Goal: Information Seeking & Learning: Check status

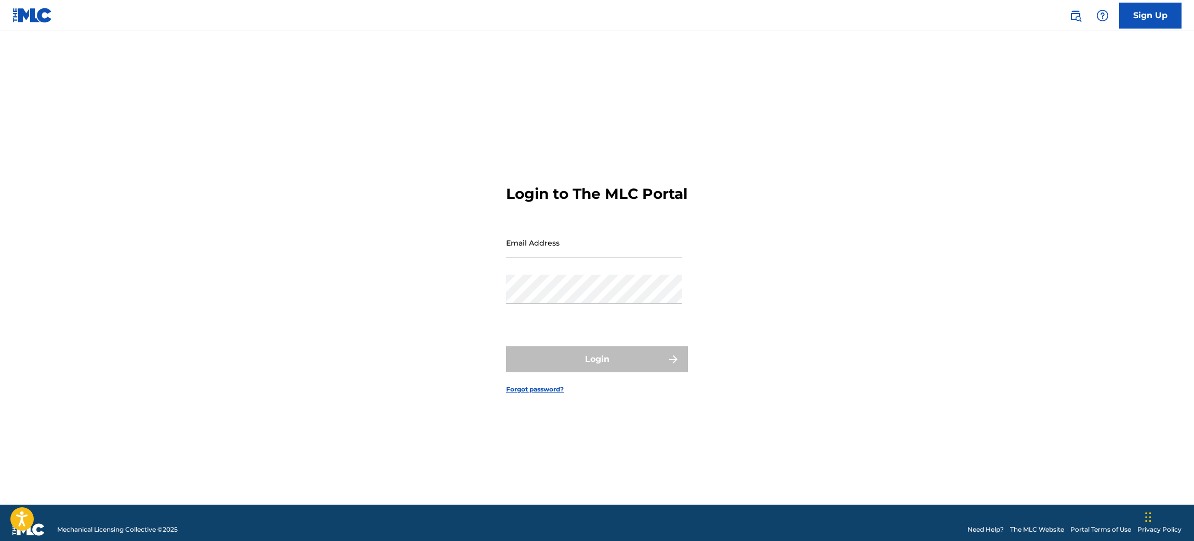
click at [517, 258] on input "Email Address" at bounding box center [594, 243] width 176 height 30
paste input "[EMAIL_ADDRESS][DOMAIN_NAME]"
type input "[EMAIL_ADDRESS][DOMAIN_NAME]"
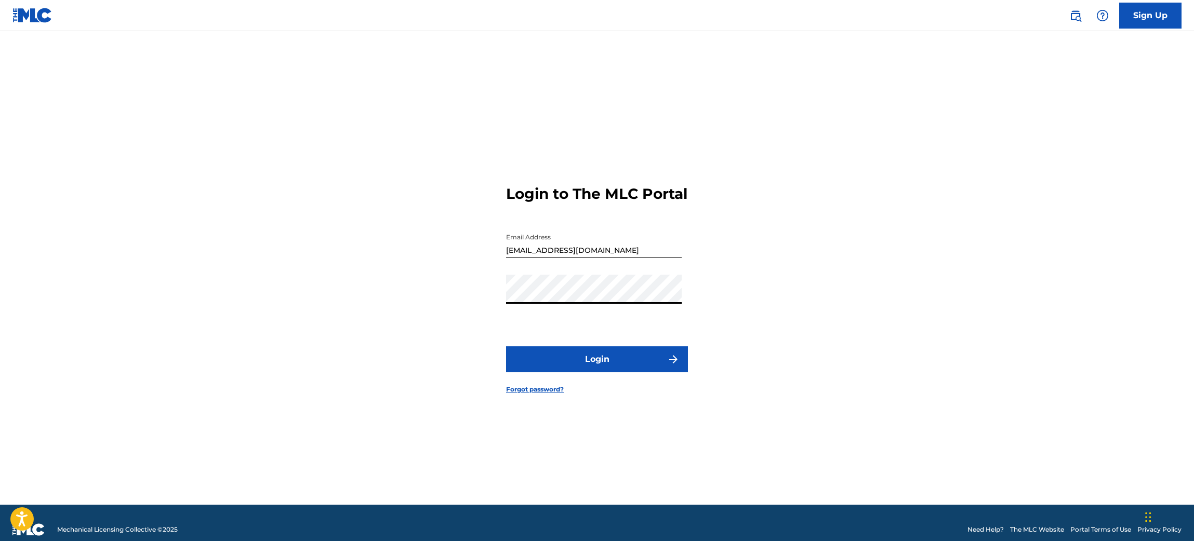
click at [566, 359] on button "Login" at bounding box center [597, 359] width 182 height 26
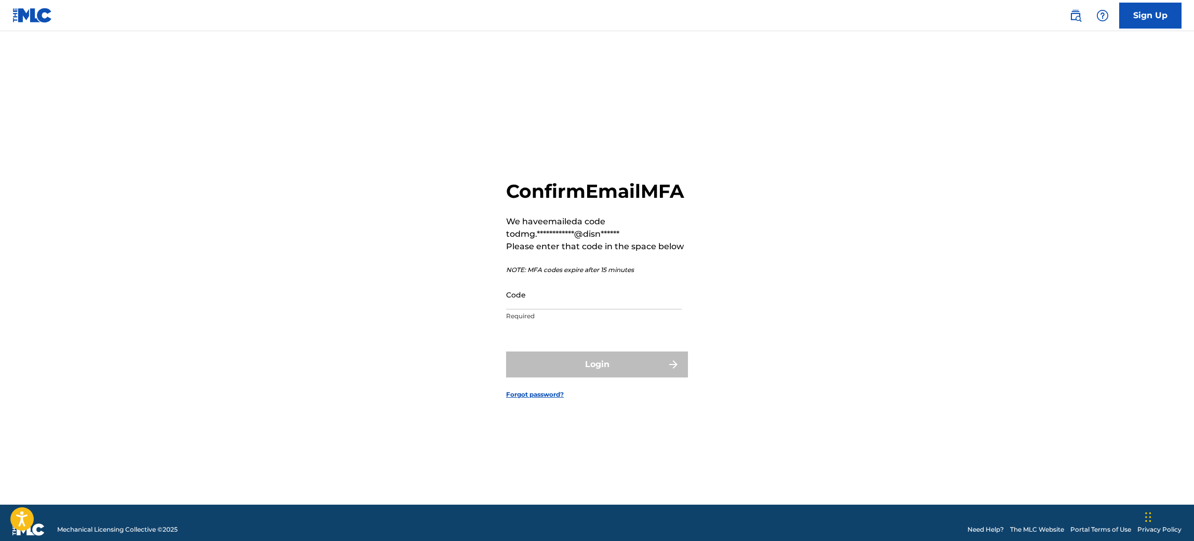
click at [534, 298] on input "Code" at bounding box center [594, 295] width 176 height 30
paste input "721692"
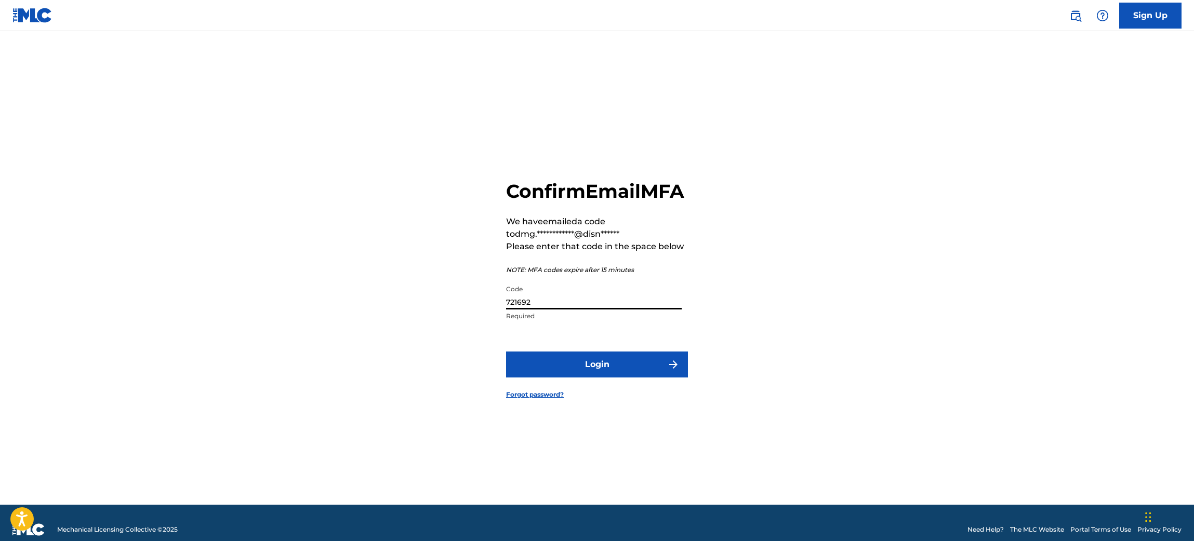
type input "721692"
click at [578, 378] on button "Login" at bounding box center [597, 365] width 182 height 26
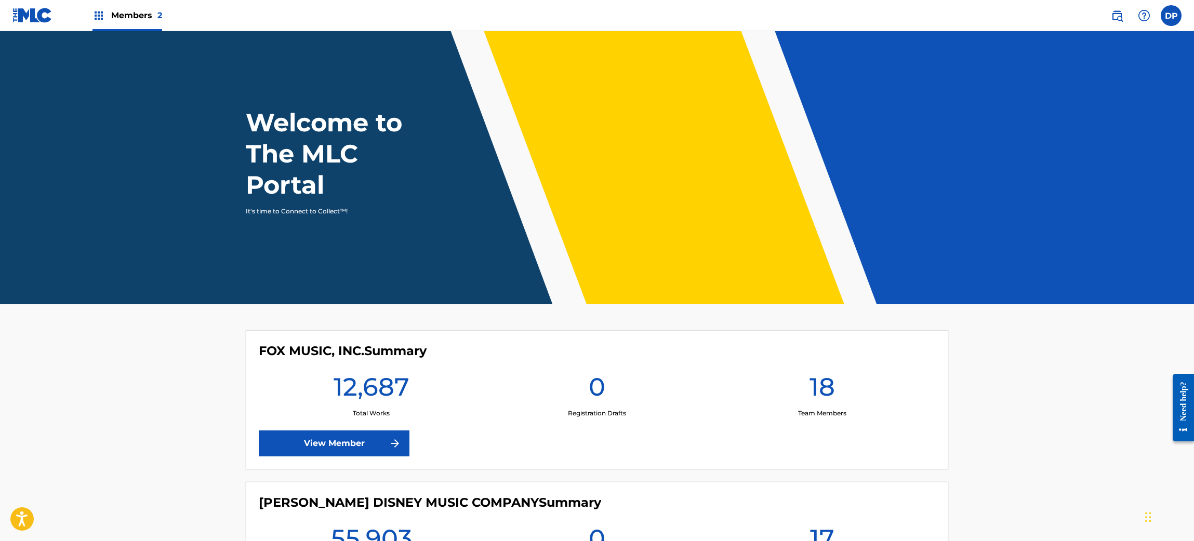
click at [130, 14] on span "Members 2" at bounding box center [136, 15] width 51 height 12
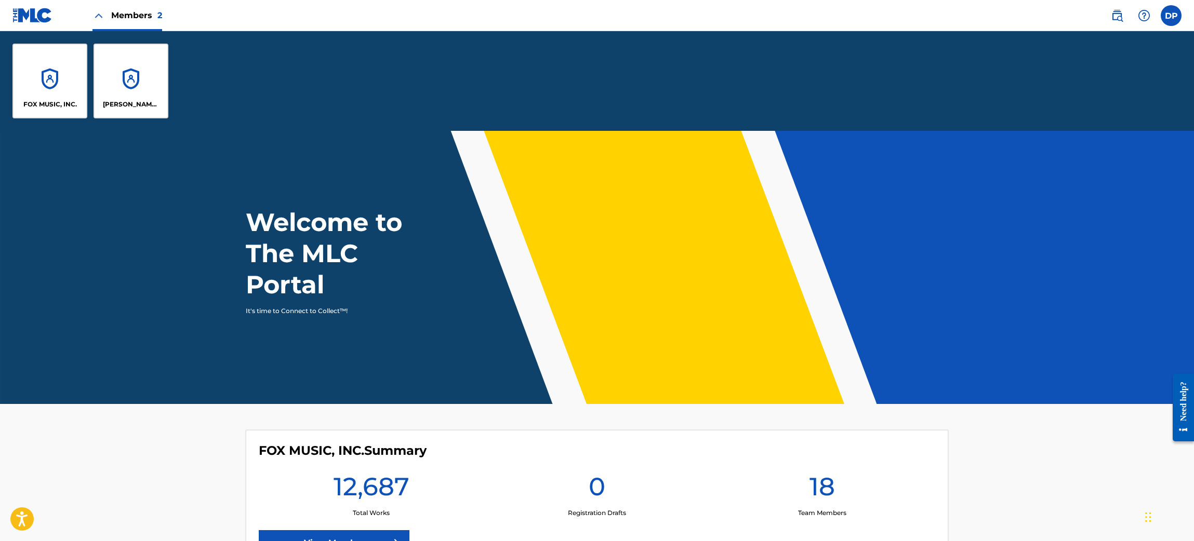
click at [64, 77] on div "FOX MUSIC, INC." at bounding box center [49, 81] width 75 height 75
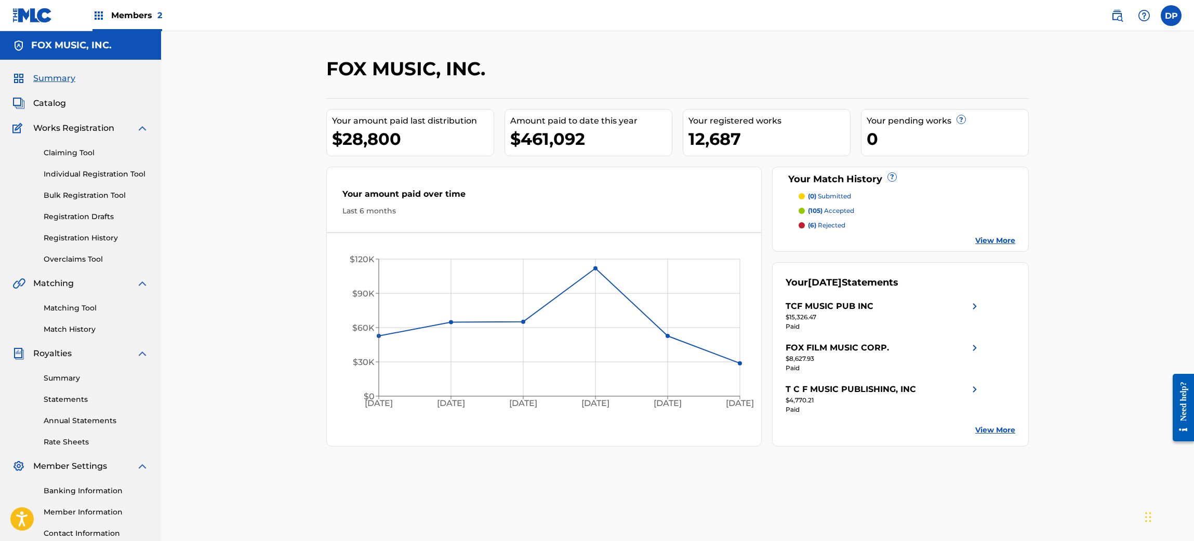
click at [59, 380] on link "Summary" at bounding box center [96, 378] width 105 height 11
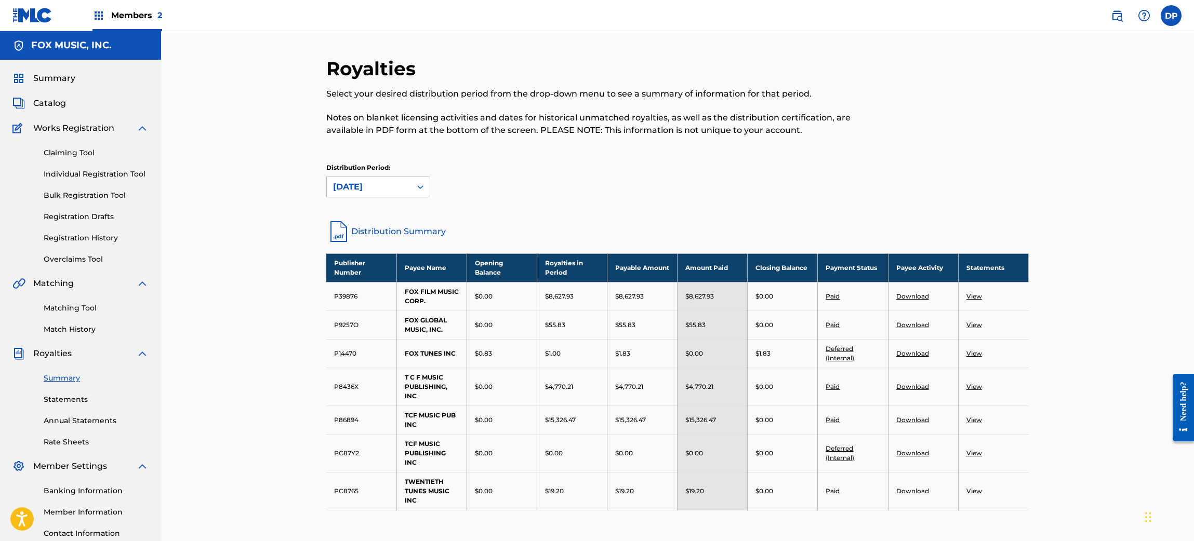
click at [70, 398] on link "Statements" at bounding box center [96, 399] width 105 height 11
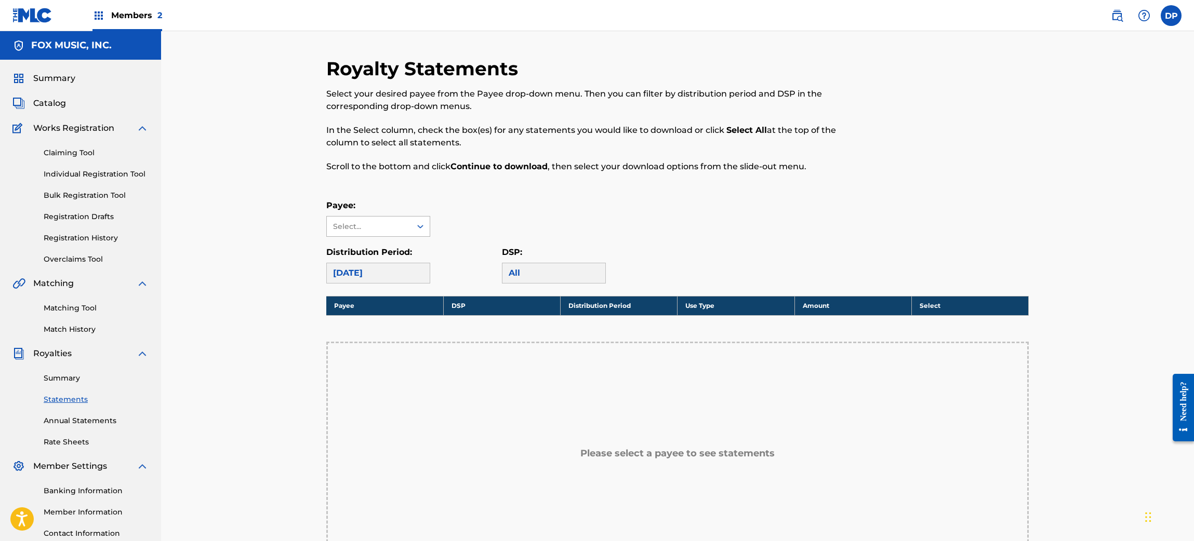
click at [373, 217] on div "Select..." at bounding box center [369, 227] width 84 height 20
click at [372, 249] on div "FOX FILM MUSIC CORP." at bounding box center [378, 256] width 103 height 38
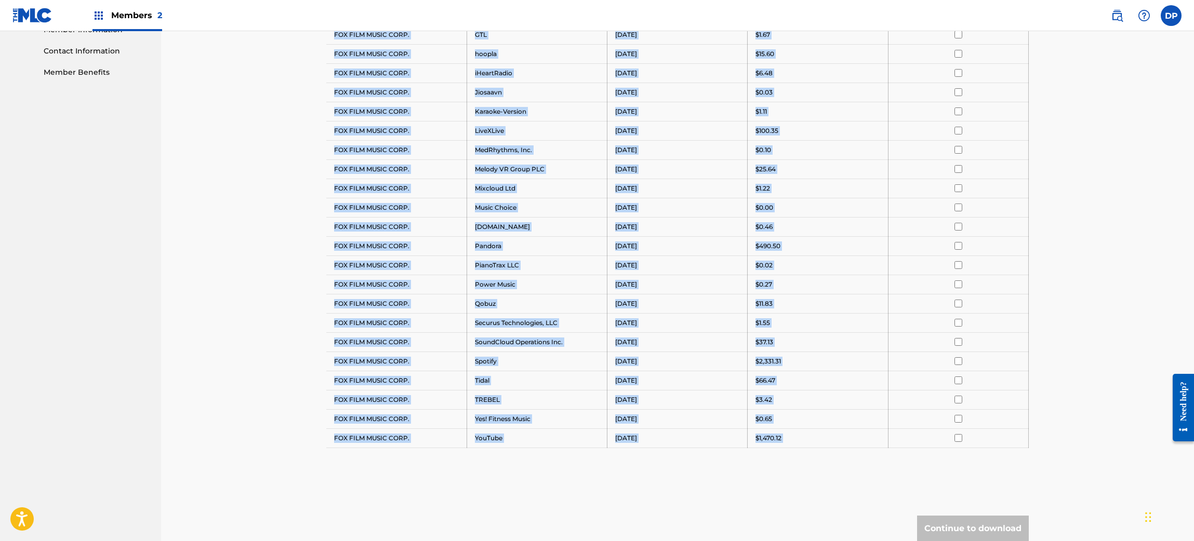
scroll to position [486, 0]
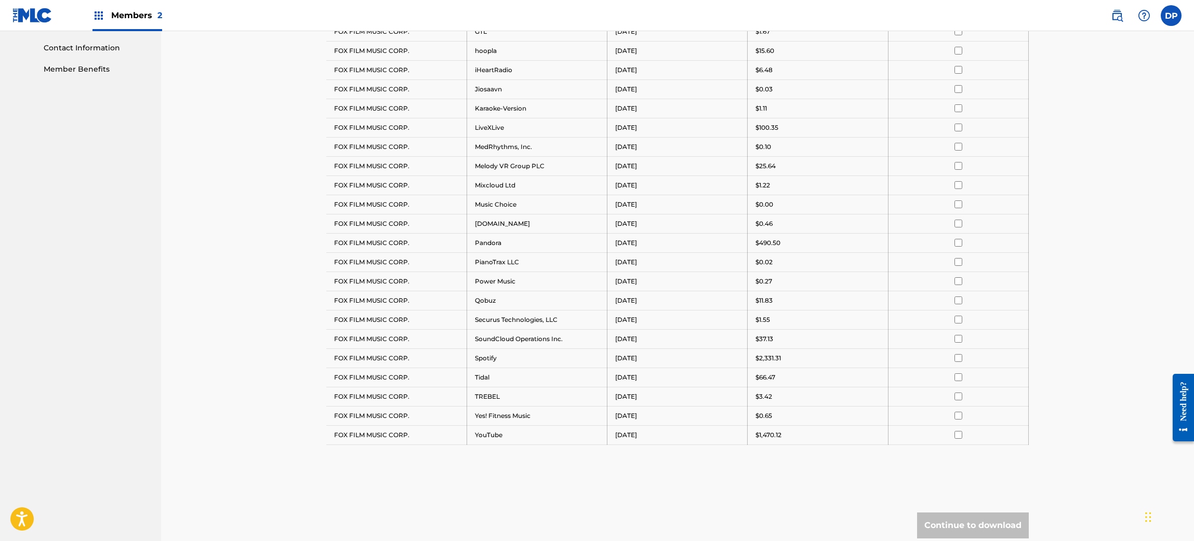
drag, startPoint x: 330, startPoint y: 325, endPoint x: 789, endPoint y: 450, distance: 476.2
click at [789, 450] on div "Payee DSP Distribution Period Amount Select All FOX FILM MUSIC CORP. Amazon Mus…" at bounding box center [677, 140] width 702 height 661
copy tbody "Payee DSP Distribution Period Amount Select All"
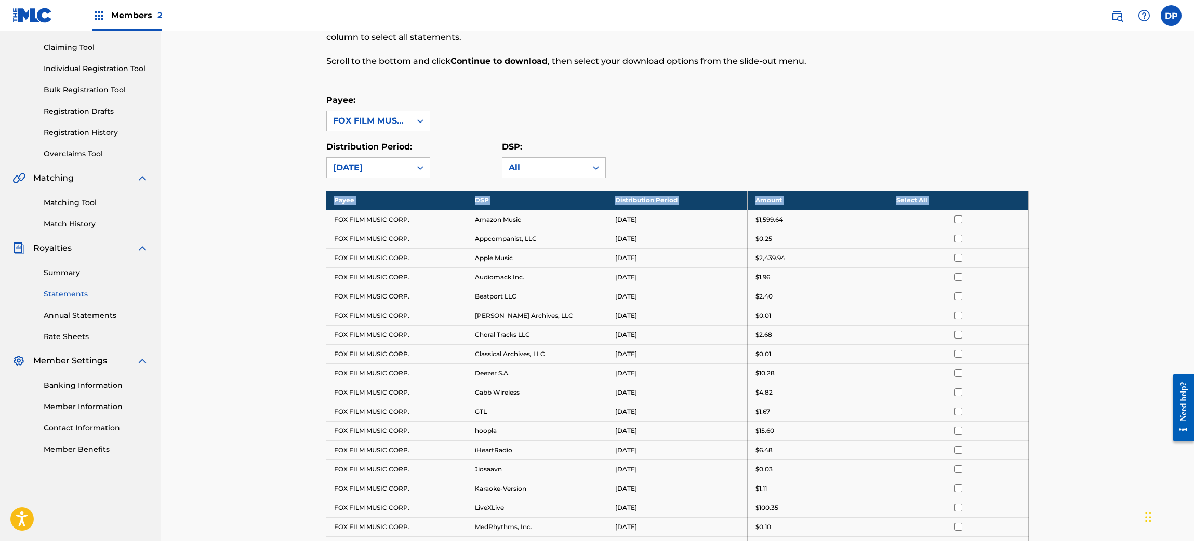
scroll to position [0, 0]
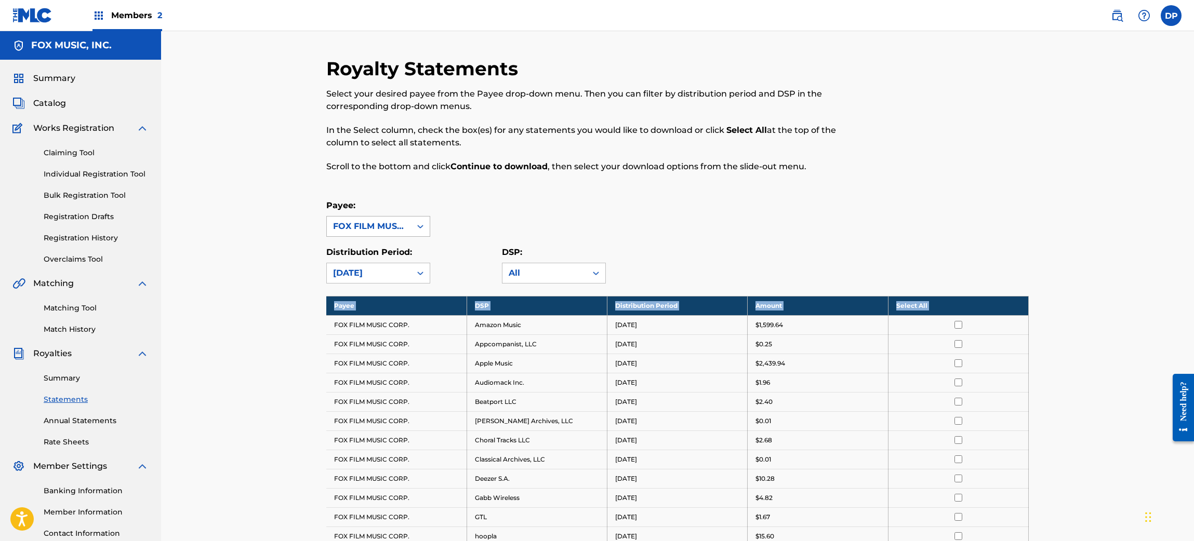
click at [378, 225] on div "FOX FILM MUSIC CORP." at bounding box center [369, 226] width 72 height 12
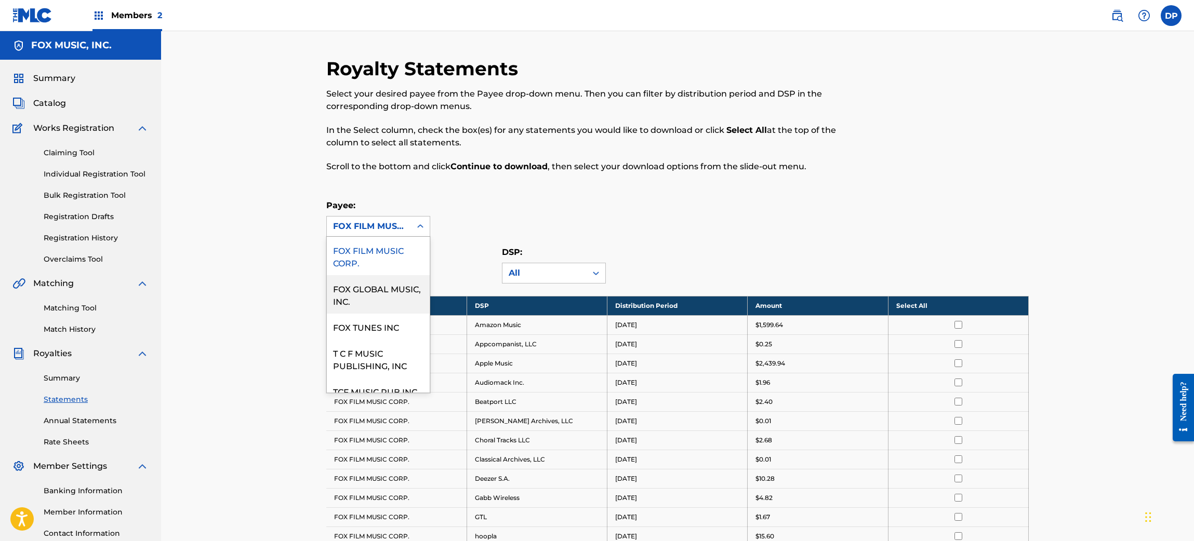
click at [376, 286] on div "FOX GLOBAL MUSIC, INC." at bounding box center [378, 294] width 103 height 38
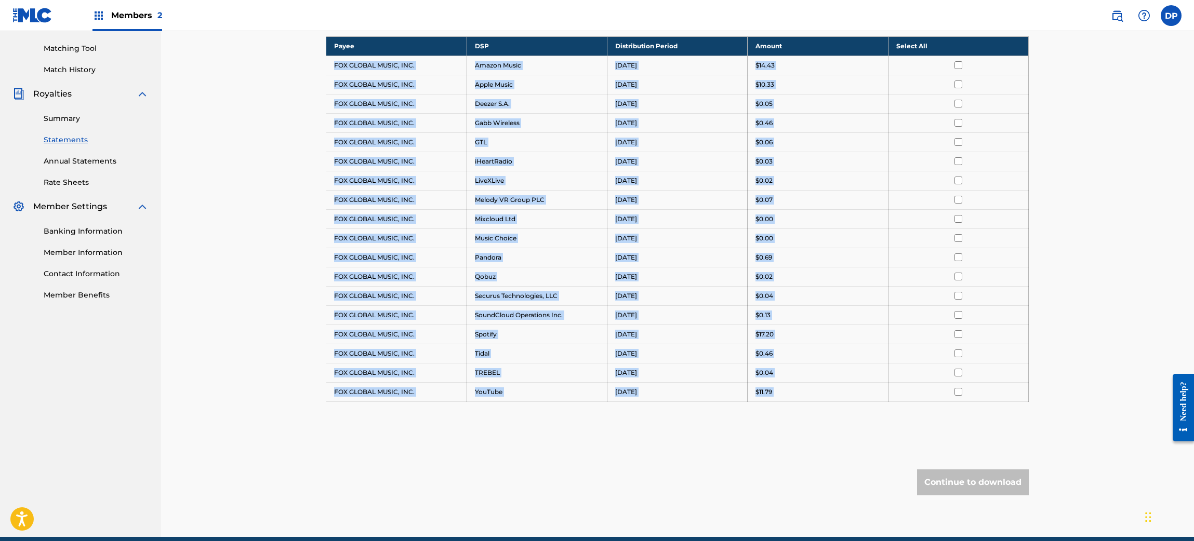
scroll to position [307, 0]
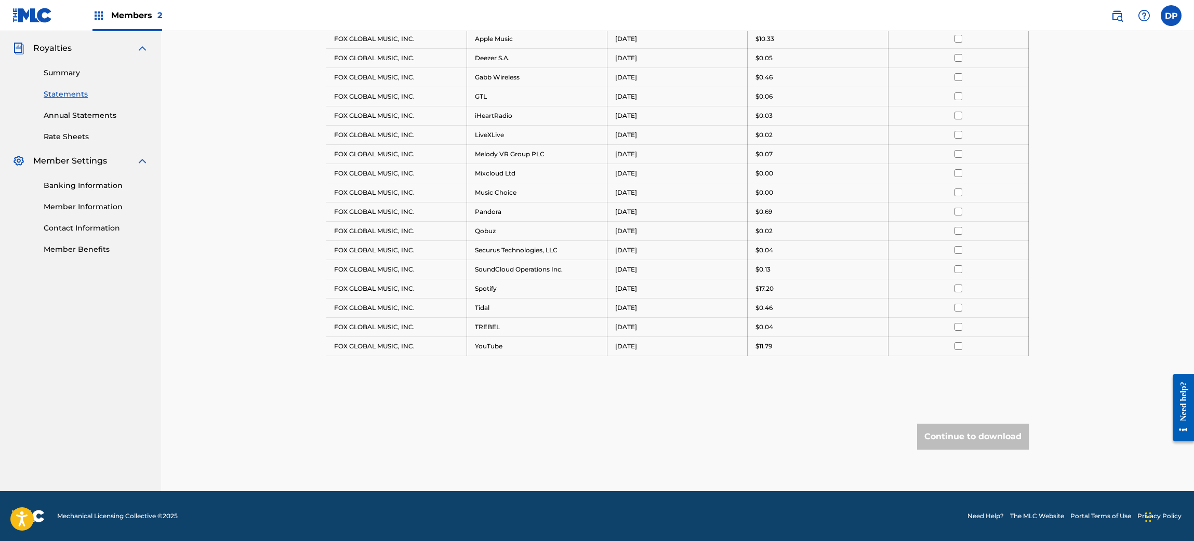
drag, startPoint x: 334, startPoint y: 329, endPoint x: 781, endPoint y: 367, distance: 447.8
click at [781, 367] on div "Payee DSP Distribution Period Amount Select All FOX GLOBAL MUSIC, INC. Amazon M…" at bounding box center [677, 187] width 702 height 392
copy tbody "Payee DSP Distribution Period Amount Select All"
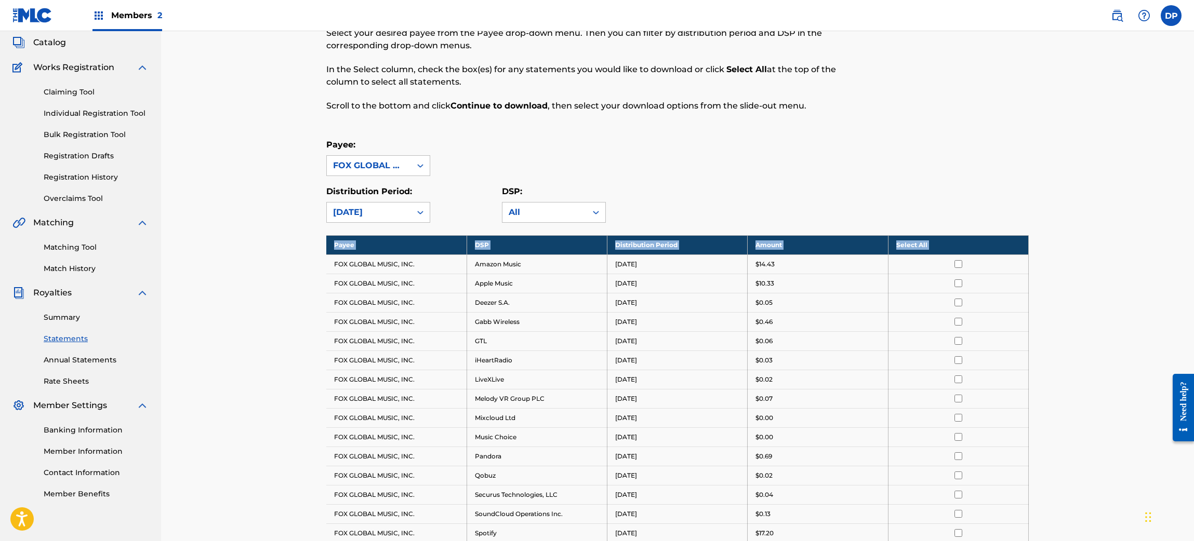
scroll to position [0, 0]
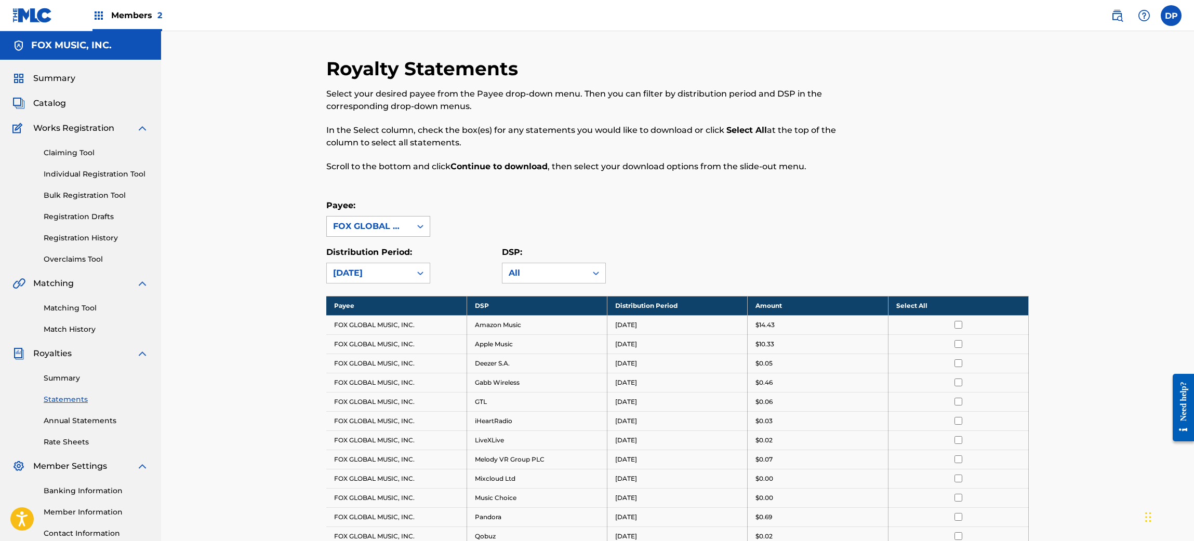
click at [378, 232] on div "FOX GLOBAL MUSIC, INC." at bounding box center [369, 226] width 72 height 12
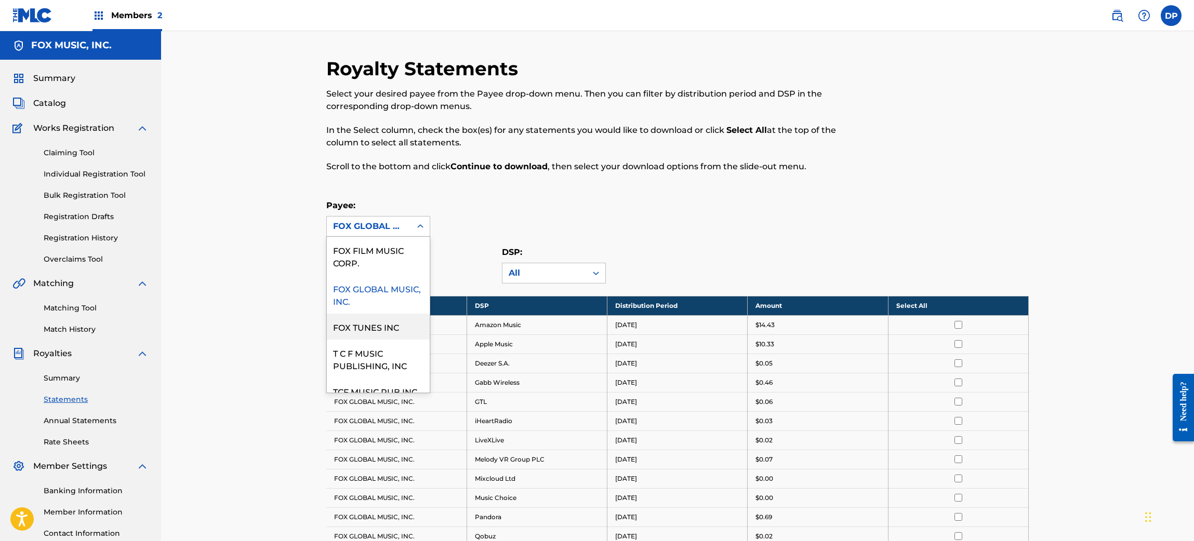
click at [377, 314] on div "FOX TUNES INC" at bounding box center [378, 327] width 103 height 26
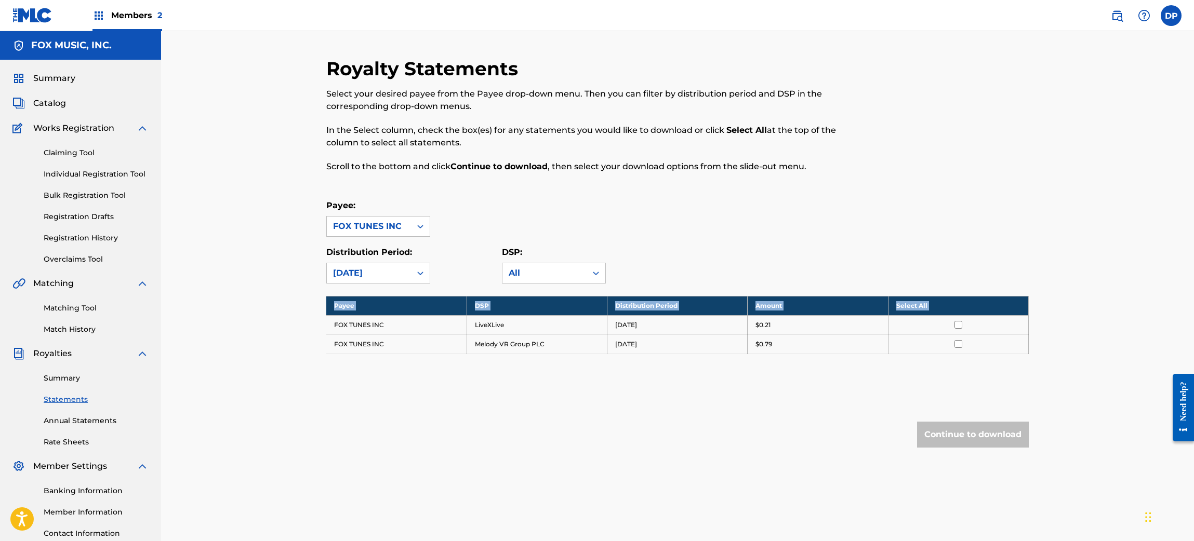
drag, startPoint x: 334, startPoint y: 326, endPoint x: 746, endPoint y: 364, distance: 413.6
click at [746, 364] on div "Payee DSP Distribution Period Amount Select All FOX TUNES INC LiveXLive [DATE] …" at bounding box center [677, 338] width 702 height 84
copy tbody "Payee DSP Distribution Period Amount Select All"
click at [347, 225] on div "FOX TUNES INC" at bounding box center [369, 226] width 72 height 12
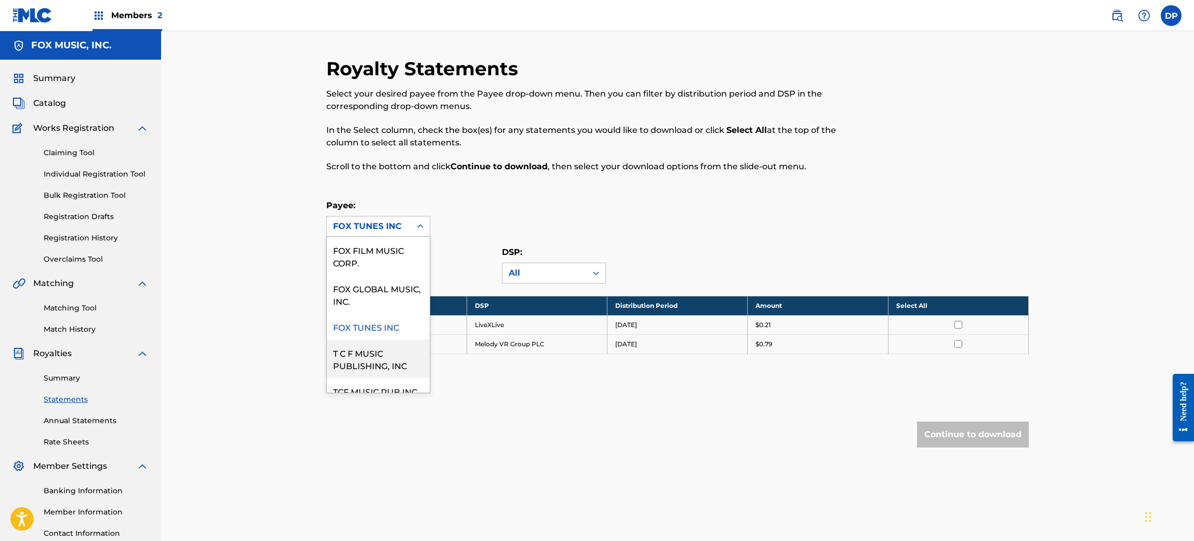
click at [350, 348] on div "T C F MUSIC PUBLISHING, INC" at bounding box center [378, 359] width 103 height 38
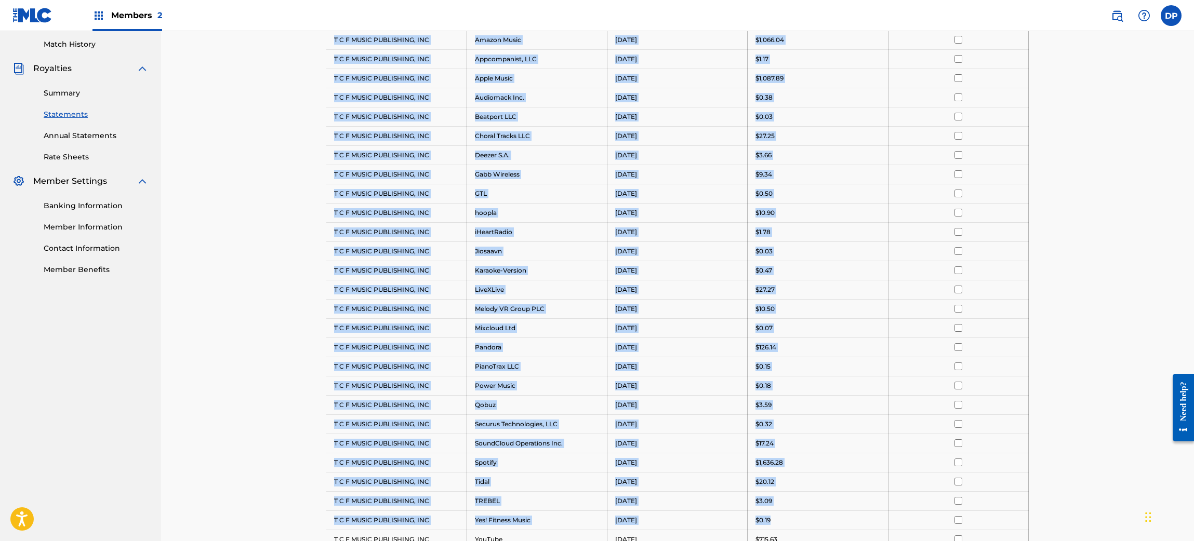
scroll to position [481, 0]
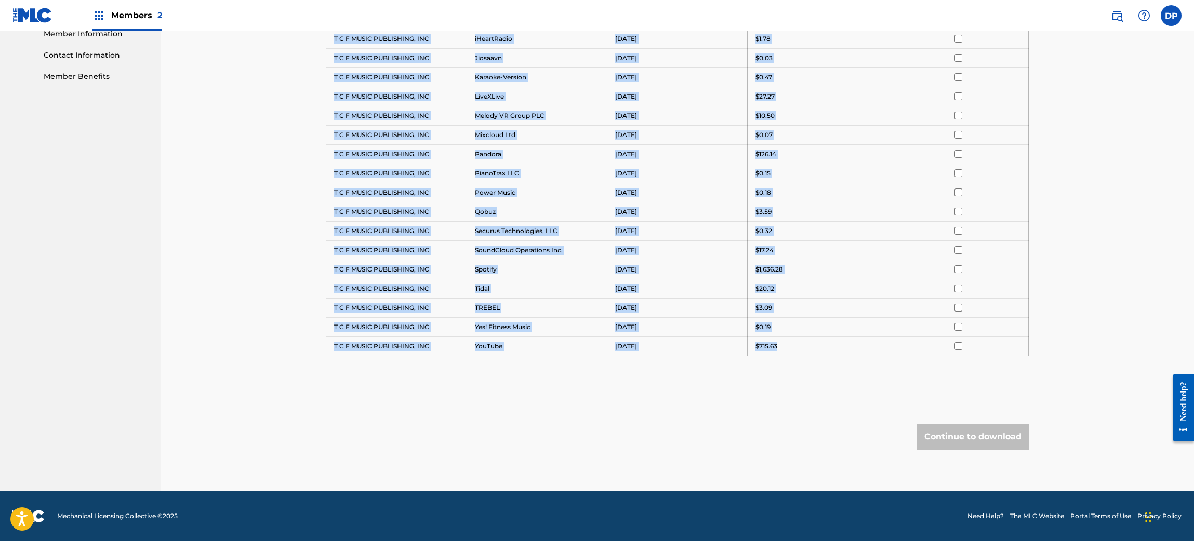
drag, startPoint x: 329, startPoint y: 323, endPoint x: 780, endPoint y: 349, distance: 451.6
click at [780, 349] on tbody "Payee DSP Distribution Period Amount Select All T C F MUSIC PUBLISHING, INC Ama…" at bounding box center [677, 87] width 702 height 538
copy tbody "T C F MUSIC PUBLISHING, INC Amazon Music [DATE] $1,066.04 T C F MUSIC PUBLISHIN…"
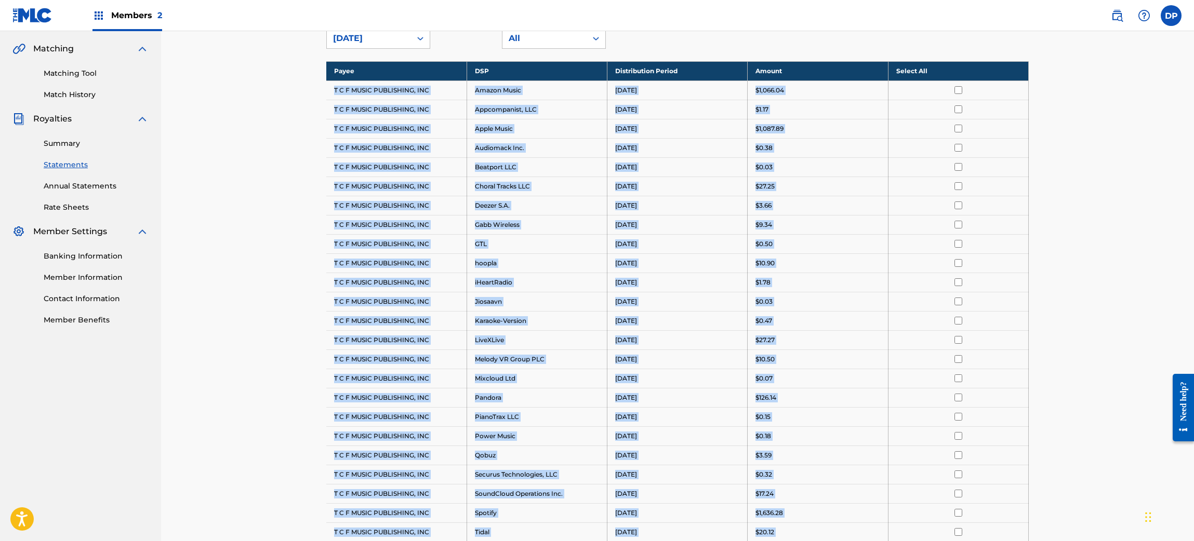
scroll to position [14, 0]
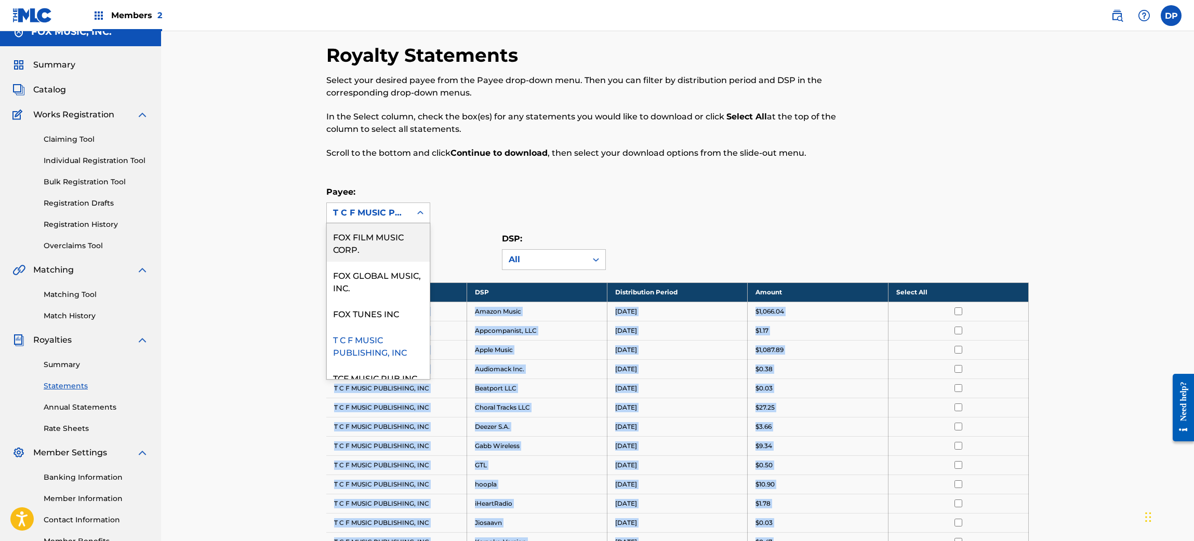
click at [369, 219] on div "T C F MUSIC PUBLISHING, INC" at bounding box center [369, 213] width 84 height 20
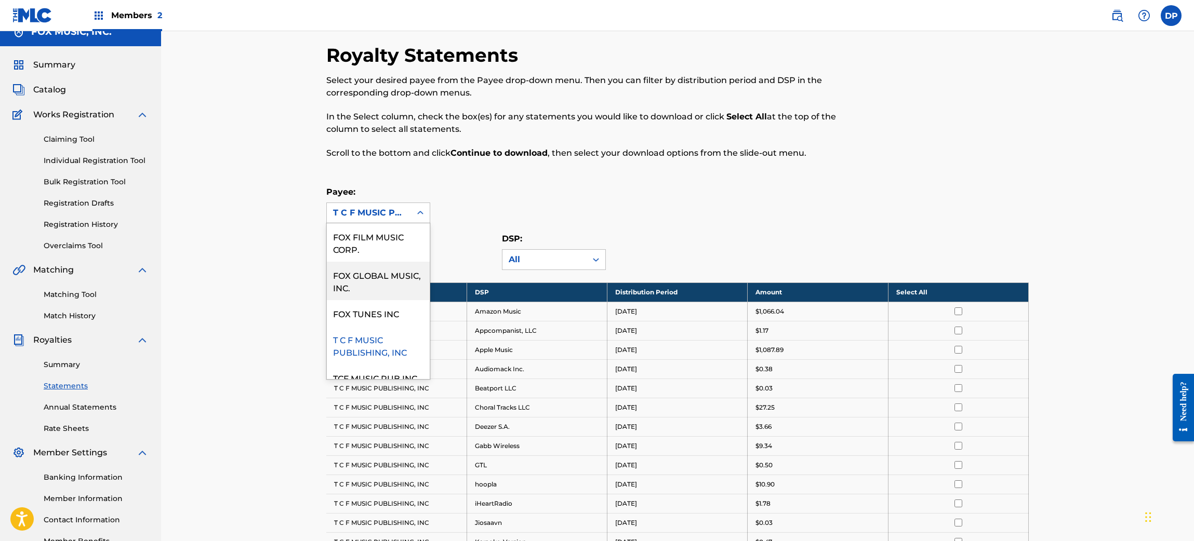
scroll to position [100, 0]
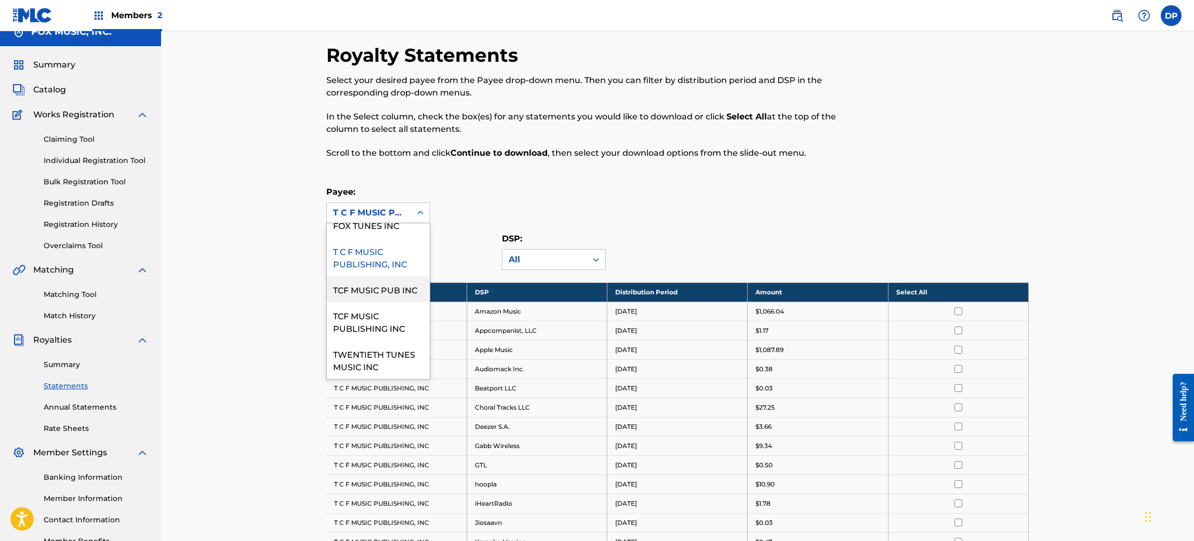
click at [368, 276] on div "TCF MUSIC PUB INC" at bounding box center [378, 289] width 103 height 26
